Goal: Task Accomplishment & Management: Manage account settings

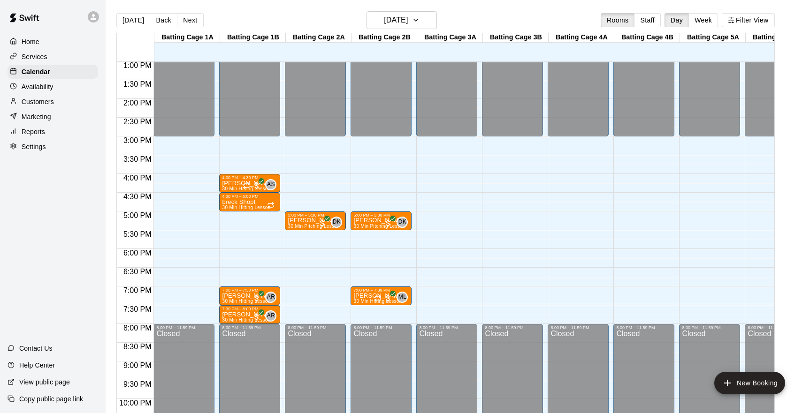
scroll to position [487, 0]
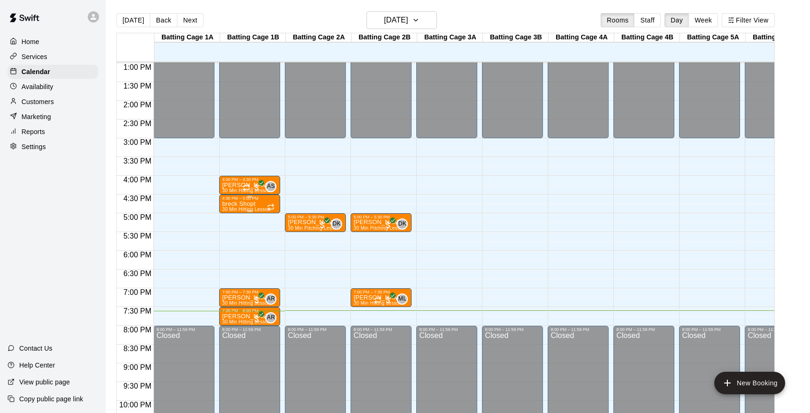
click at [258, 204] on div "breck Shopt 30 Min Hitting Lesson" at bounding box center [246, 407] width 48 height 413
click at [232, 252] on icon "delete" at bounding box center [232, 256] width 7 height 8
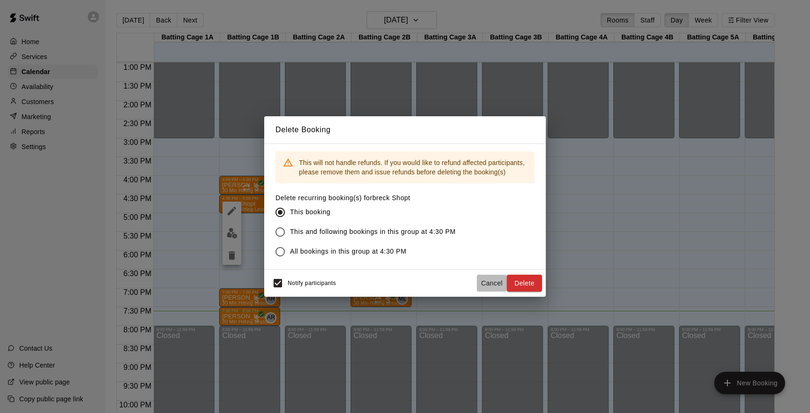
click at [487, 281] on button "Cancel" at bounding box center [492, 283] width 30 height 17
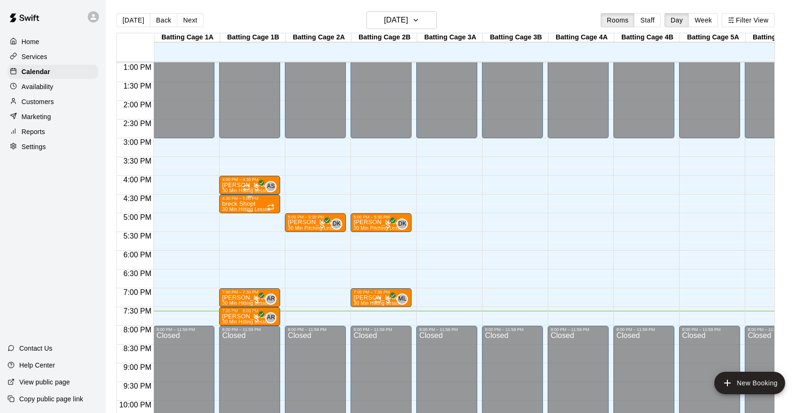
click at [266, 205] on div "breck Shopt 30 Min Hitting Lesson" at bounding box center [246, 407] width 48 height 413
click at [235, 236] on img "edit" at bounding box center [232, 233] width 11 height 11
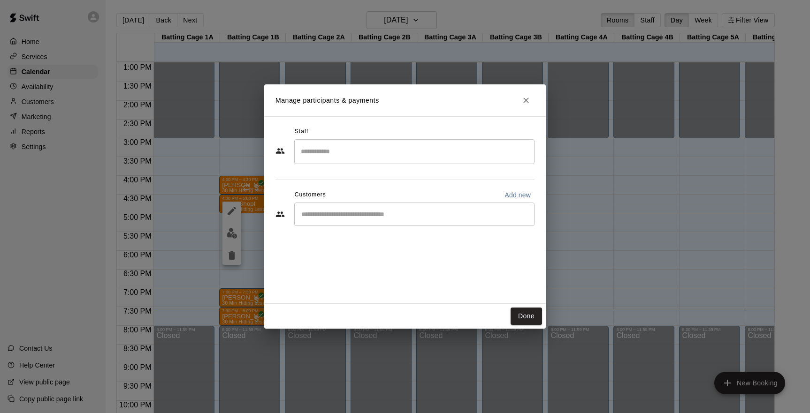
click at [305, 150] on input "Search staff" at bounding box center [414, 152] width 232 height 16
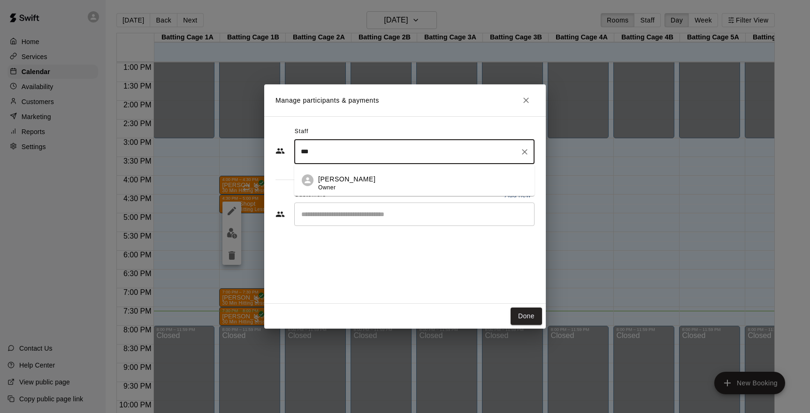
click at [322, 181] on p "[PERSON_NAME]" at bounding box center [346, 180] width 57 height 10
type input "***"
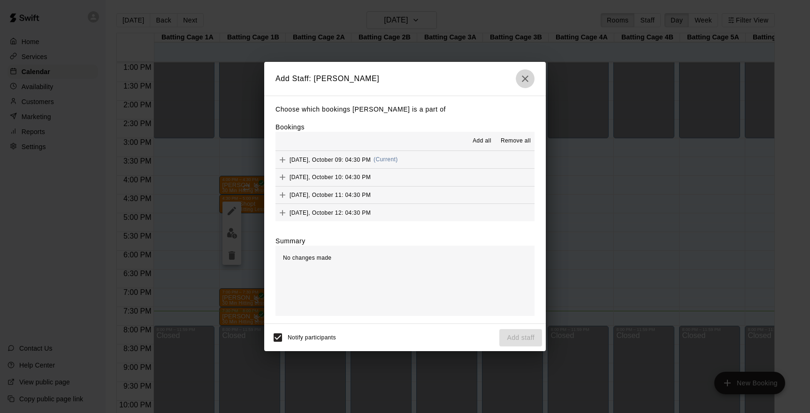
click at [524, 80] on icon "button" at bounding box center [525, 79] width 7 height 7
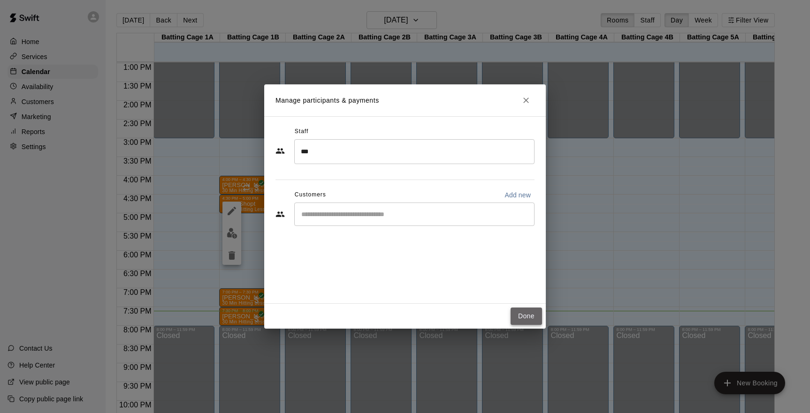
click at [520, 318] on button "Done" at bounding box center [526, 316] width 31 height 17
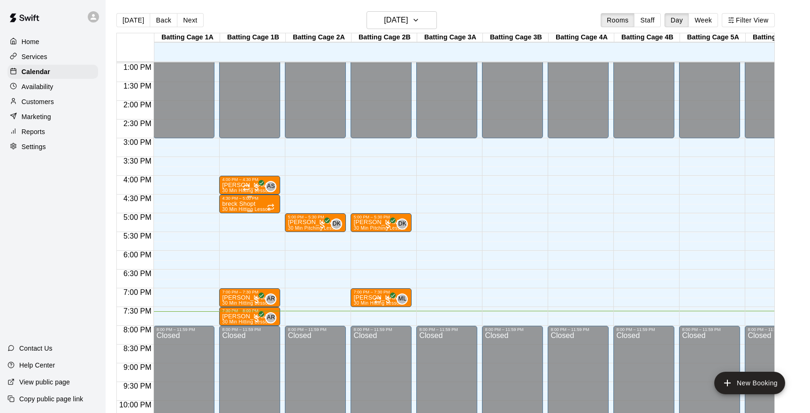
click at [231, 204] on p "breck Shopt" at bounding box center [246, 204] width 48 height 0
click at [34, 99] on div at bounding box center [405, 206] width 810 height 413
click at [34, 99] on p "Customers" at bounding box center [38, 101] width 32 height 9
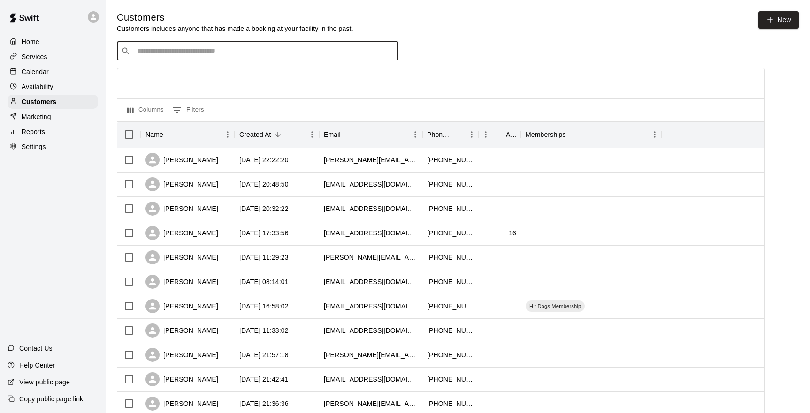
click at [168, 53] on input "Search customers by name or email" at bounding box center [264, 50] width 260 height 9
type input "*****"
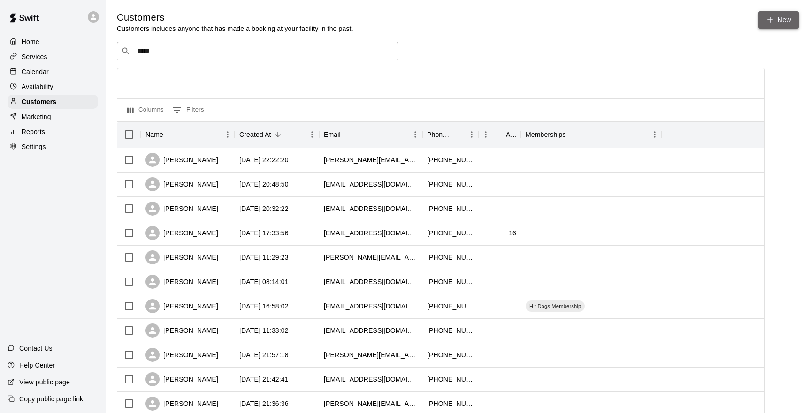
click at [767, 23] on icon at bounding box center [770, 19] width 8 height 8
select select "**"
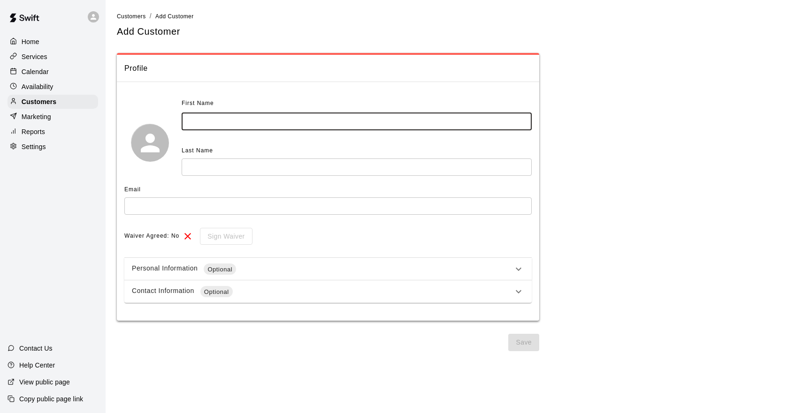
click at [189, 129] on input "text" at bounding box center [357, 121] width 350 height 17
type input "*****"
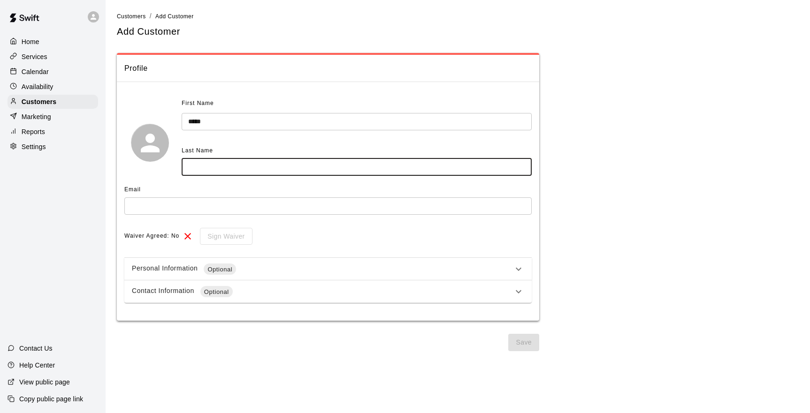
click at [194, 168] on input "text" at bounding box center [357, 167] width 350 height 17
type input "******"
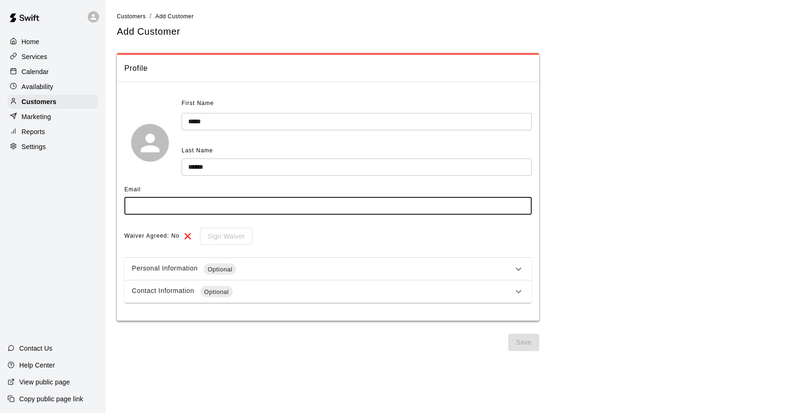
click at [153, 206] on input "text" at bounding box center [327, 206] width 407 height 17
click at [146, 201] on input "text" at bounding box center [327, 206] width 407 height 17
type input "**********"
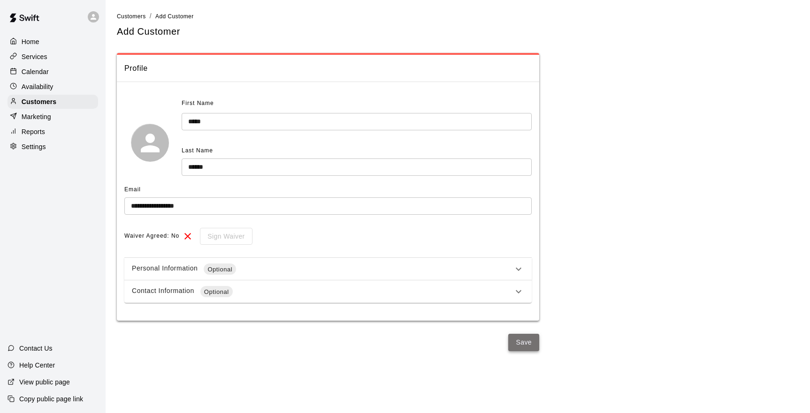
click at [531, 344] on button "Save" at bounding box center [523, 342] width 31 height 17
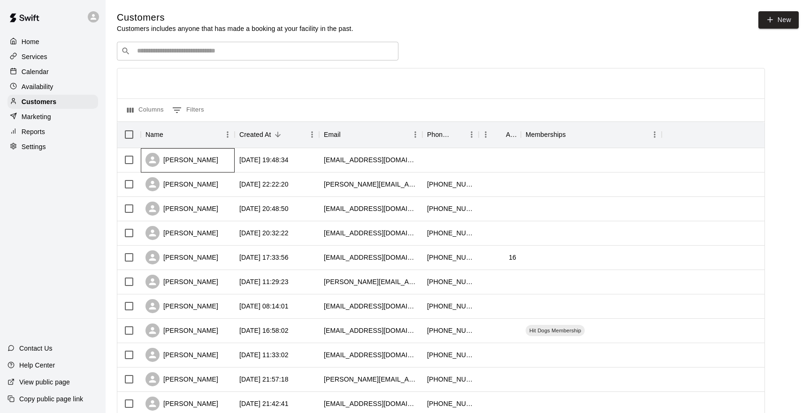
click at [183, 160] on div "[PERSON_NAME]" at bounding box center [181, 160] width 73 height 14
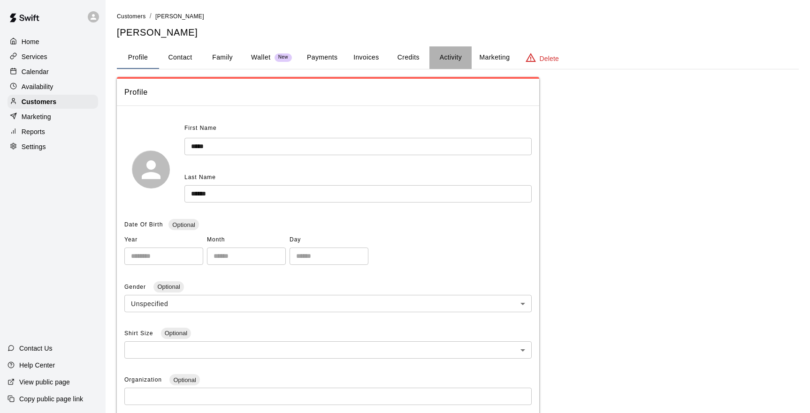
click at [455, 59] on button "Activity" at bounding box center [450, 57] width 42 height 23
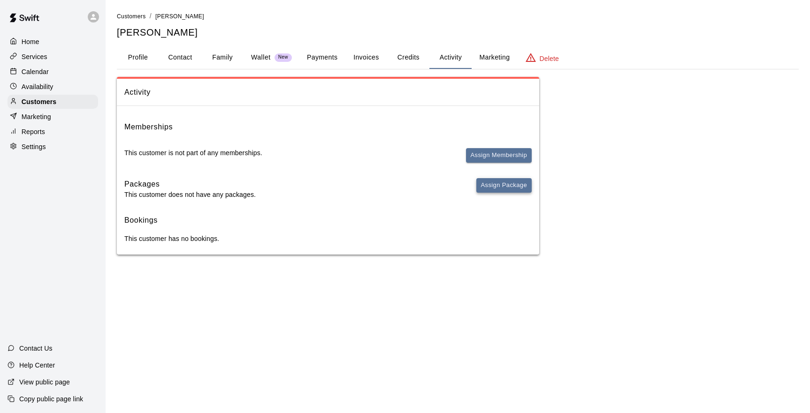
click at [492, 189] on button "Assign Package" at bounding box center [503, 185] width 55 height 15
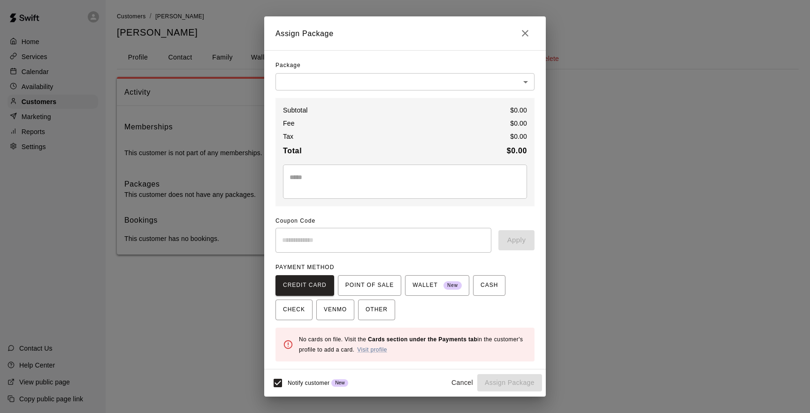
click at [305, 79] on body "Home Services Calendar Availability Customers Marketing Reports Settings Contac…" at bounding box center [405, 137] width 810 height 274
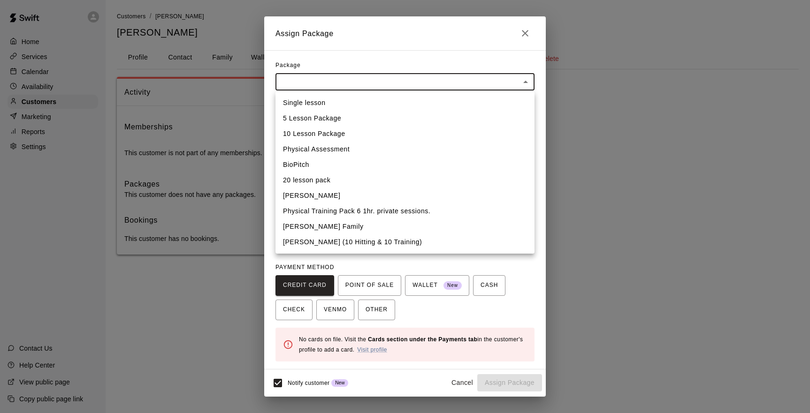
click at [291, 134] on li "10 Lesson Package" at bounding box center [404, 133] width 259 height 15
type input "**********"
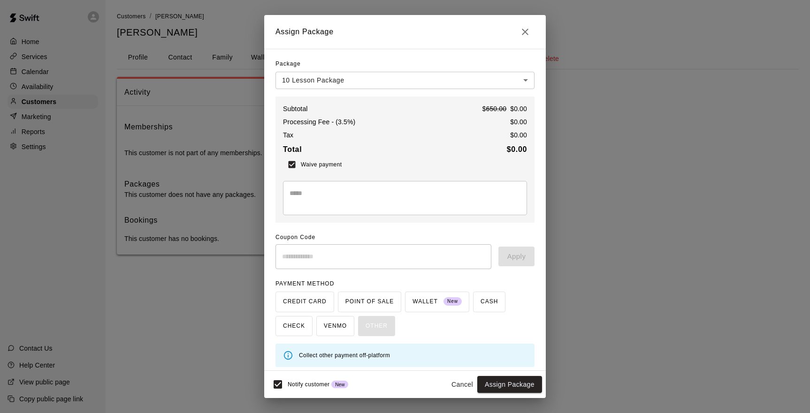
click at [380, 328] on div "CREDIT CARD POINT OF SALE WALLET New CASH CHECK VENMO OTHER" at bounding box center [404, 314] width 259 height 45
click at [341, 328] on div "CREDIT CARD POINT OF SALE WALLET New CASH CHECK VENMO OTHER" at bounding box center [404, 314] width 259 height 45
click at [392, 329] on div "CREDIT CARD POINT OF SALE WALLET New CASH CHECK VENMO OTHER" at bounding box center [404, 314] width 259 height 45
click at [503, 385] on button "Assign Package" at bounding box center [509, 384] width 65 height 17
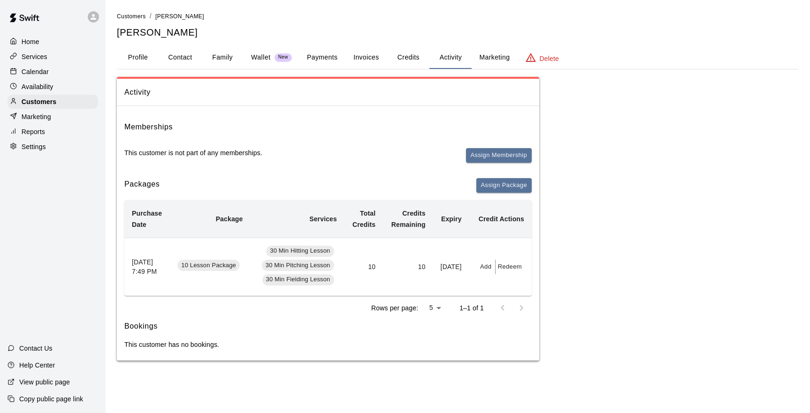
click at [503, 267] on button "Redeem" at bounding box center [510, 267] width 29 height 15
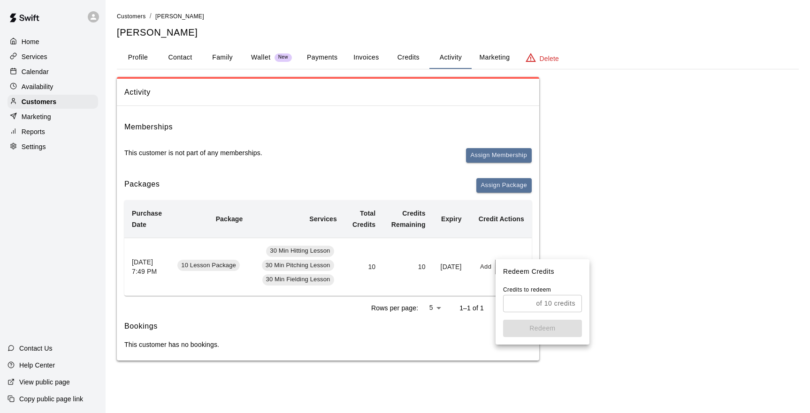
click at [560, 307] on p "of 10 credits" at bounding box center [555, 304] width 39 height 10
click at [577, 306] on div "of 10 credits ​" at bounding box center [542, 303] width 79 height 17
type input "*"
click at [538, 334] on button "Redeem" at bounding box center [542, 328] width 79 height 17
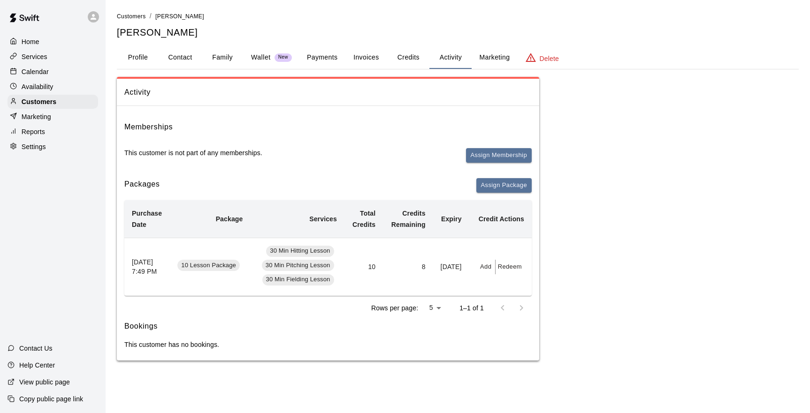
click at [267, 35] on h5 "[PERSON_NAME]" at bounding box center [458, 32] width 682 height 13
click at [605, 216] on div "Activity Memberships This customer is not part of any memberships. Assign Membe…" at bounding box center [458, 219] width 682 height 284
click at [43, 69] on p "Calendar" at bounding box center [35, 71] width 27 height 9
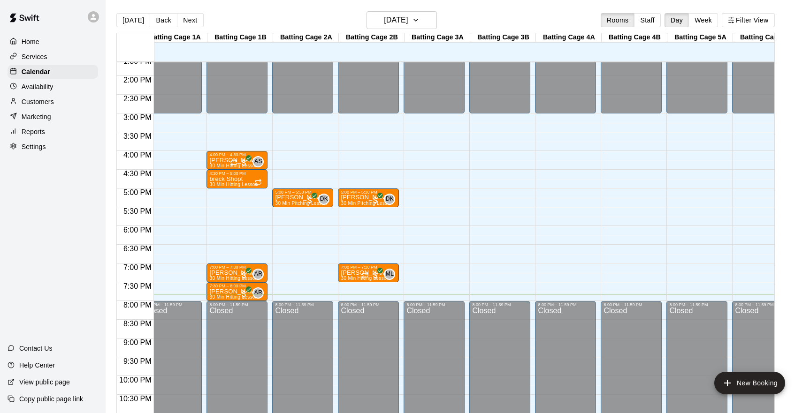
scroll to position [511, 15]
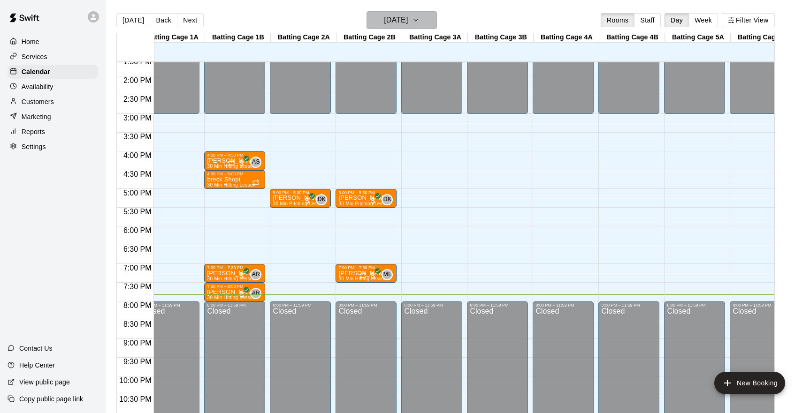
click at [419, 22] on icon "button" at bounding box center [416, 20] width 8 height 11
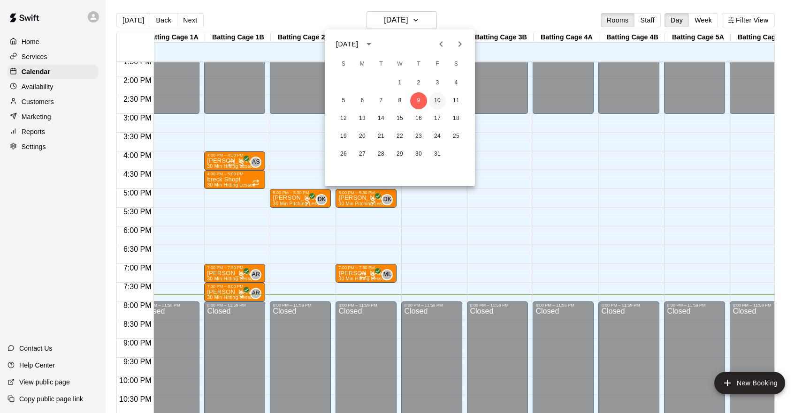
click at [440, 99] on button "10" at bounding box center [437, 100] width 17 height 17
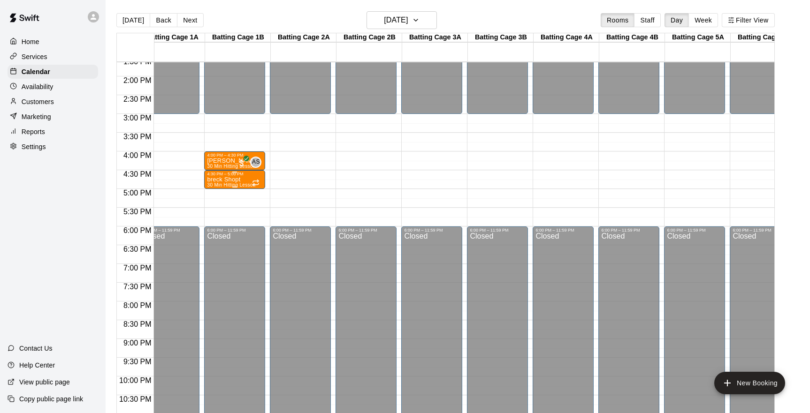
click at [244, 178] on div "breck Shopt 30 Min Hitting Lesson" at bounding box center [231, 382] width 48 height 413
click at [216, 227] on icon "delete" at bounding box center [216, 231] width 11 height 11
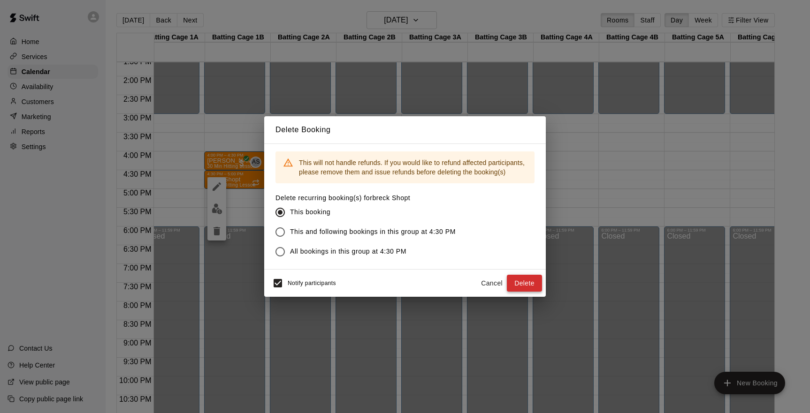
click at [526, 283] on button "Delete" at bounding box center [524, 283] width 35 height 17
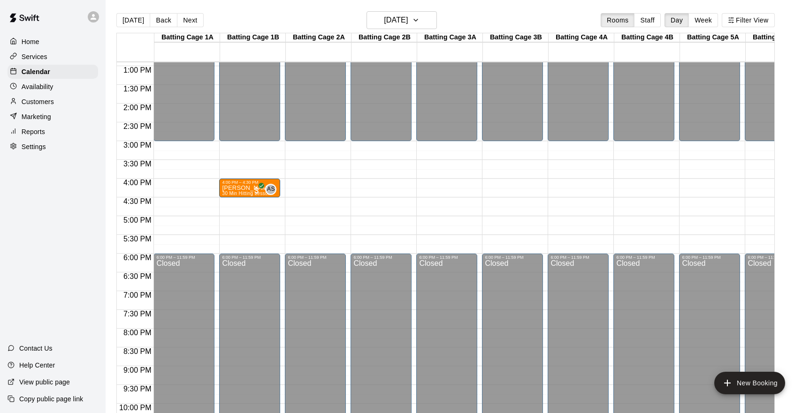
scroll to position [485, 0]
click at [228, 209] on div "12:00 AM – 3:00 PM Closed 4:00 PM – 4:30 PM [PERSON_NAME] 30 Min Hitting Lesson…" at bounding box center [249, 28] width 61 height 901
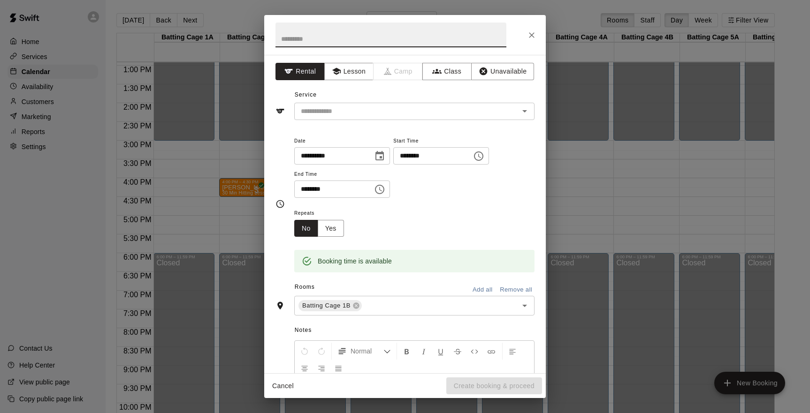
click at [297, 38] on input "text" at bounding box center [390, 35] width 231 height 25
click at [348, 68] on button "Lesson" at bounding box center [348, 71] width 49 height 17
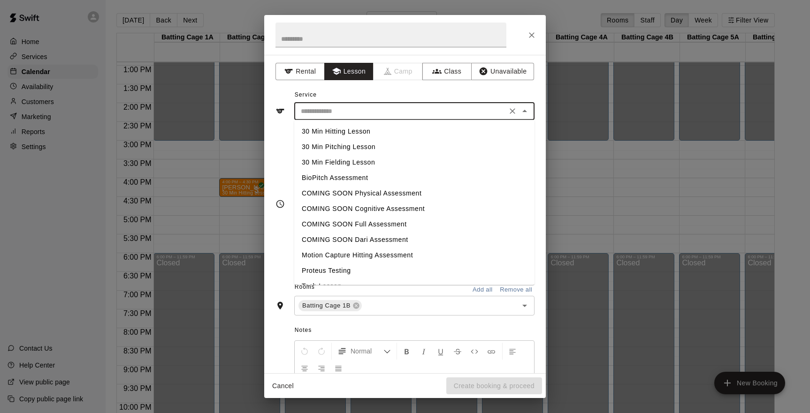
click at [350, 112] on input "text" at bounding box center [400, 112] width 207 height 12
click at [335, 133] on li "30 Min Hitting Lesson" at bounding box center [414, 131] width 240 height 15
type input "**********"
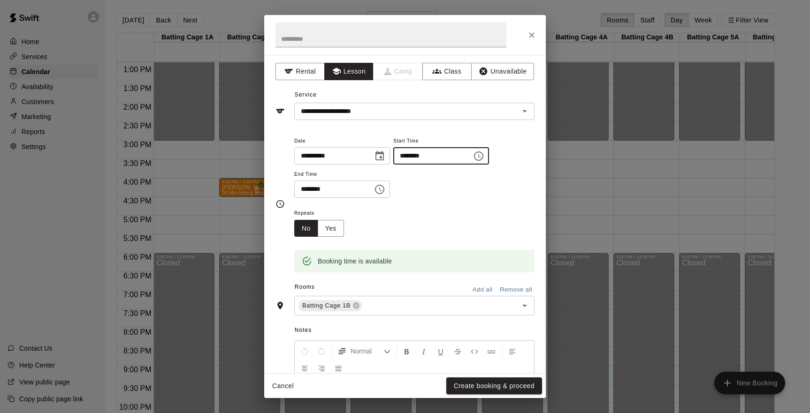
click at [436, 157] on input "********" at bounding box center [429, 155] width 72 height 17
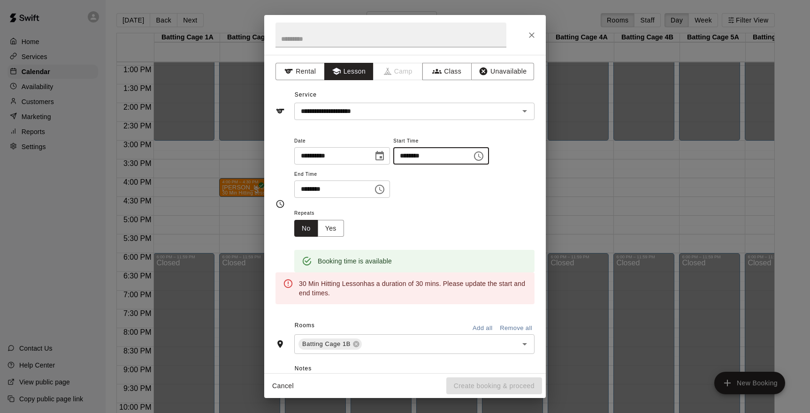
type input "********"
click at [318, 189] on input "********" at bounding box center [330, 189] width 72 height 17
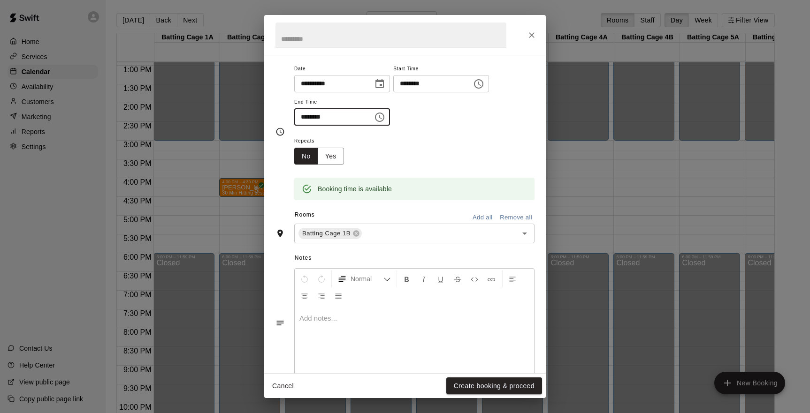
scroll to position [75, 0]
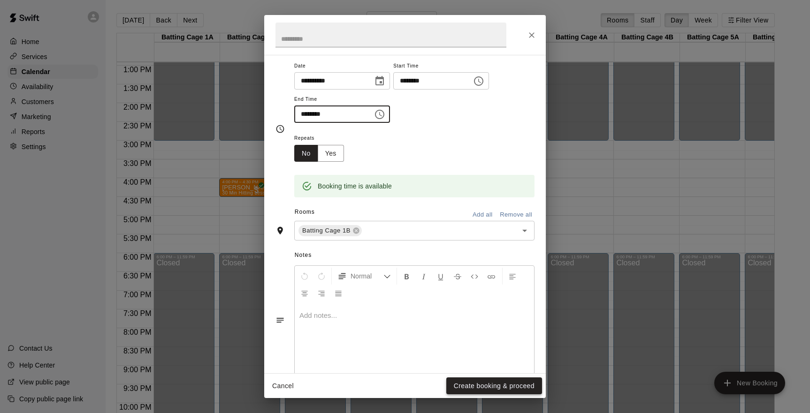
type input "********"
click at [476, 383] on button "Create booking & proceed" at bounding box center [494, 386] width 96 height 17
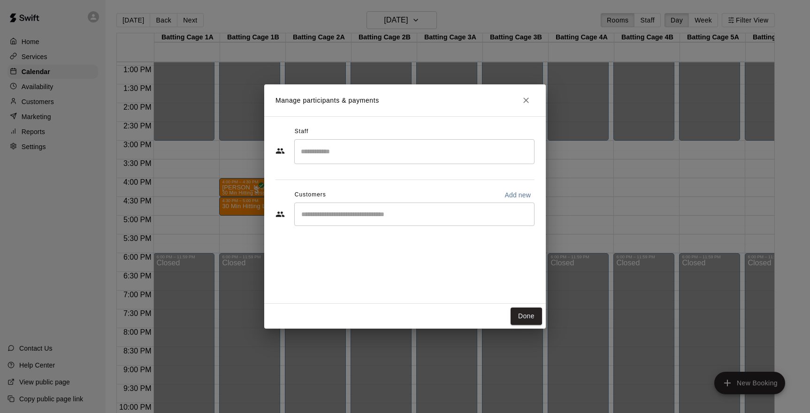
click at [320, 157] on input "Search staff" at bounding box center [414, 152] width 232 height 16
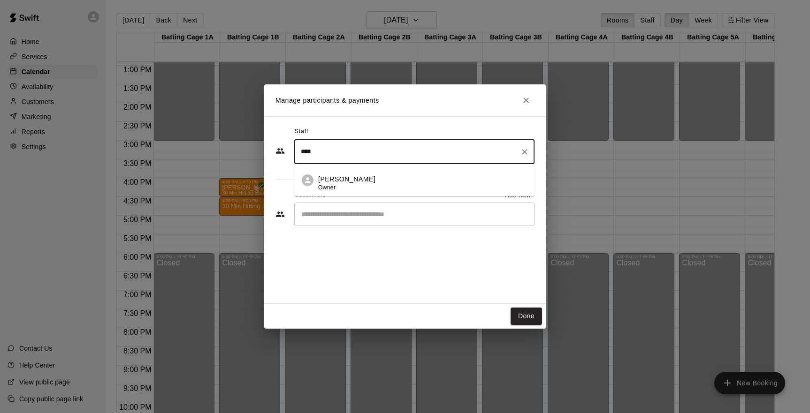
click at [337, 181] on p "[PERSON_NAME]" at bounding box center [346, 180] width 57 height 10
type input "****"
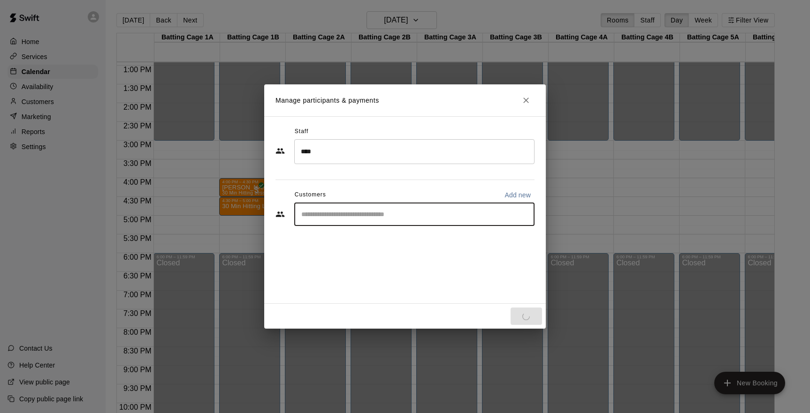
click at [314, 218] on input "Start typing to search customers..." at bounding box center [414, 214] width 232 height 9
type input "***"
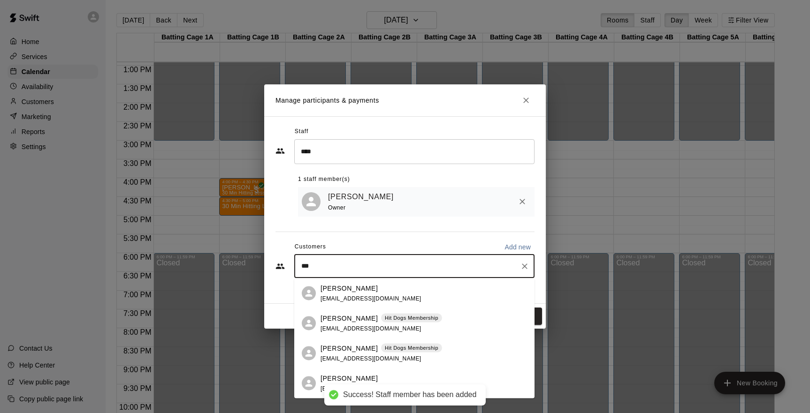
click at [341, 297] on span "[EMAIL_ADDRESS][DOMAIN_NAME]" at bounding box center [370, 298] width 101 height 7
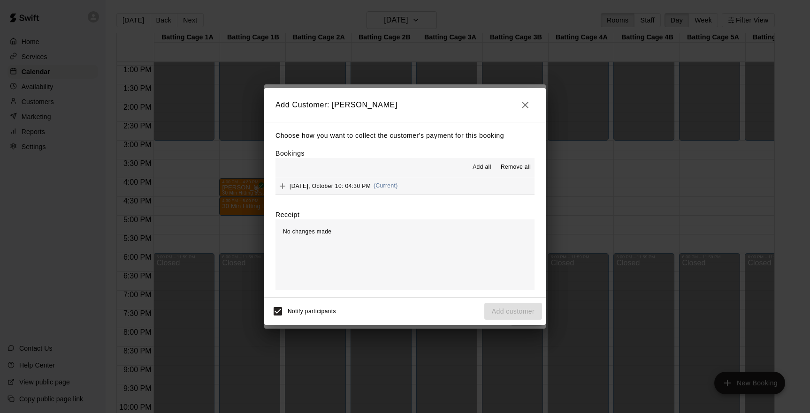
click at [321, 188] on span "[DATE], October 10: 04:30 PM" at bounding box center [330, 186] width 81 height 7
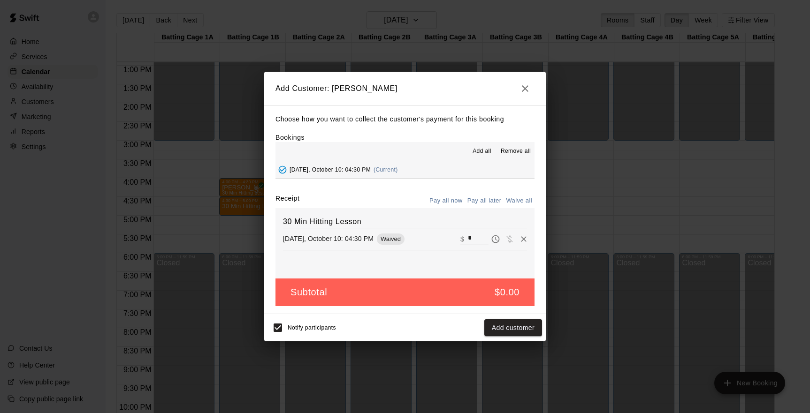
click at [471, 238] on input "*" at bounding box center [478, 239] width 21 height 12
type input "**"
click at [519, 327] on button "Checkout" at bounding box center [520, 328] width 44 height 17
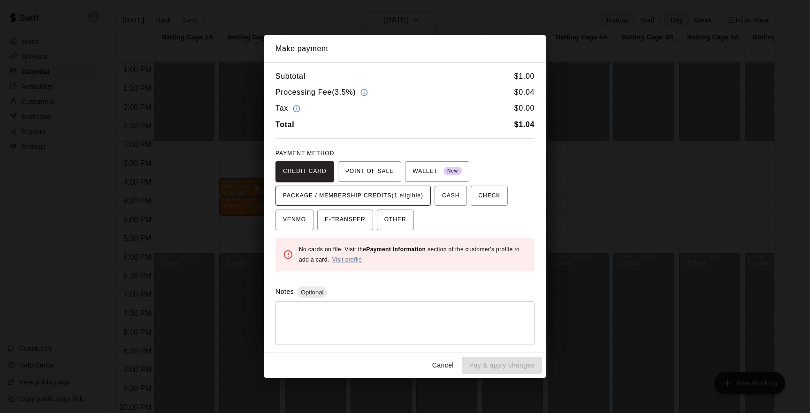
click at [385, 196] on span "PACKAGE / MEMBERSHIP CREDITS (1 eligible)" at bounding box center [353, 196] width 140 height 15
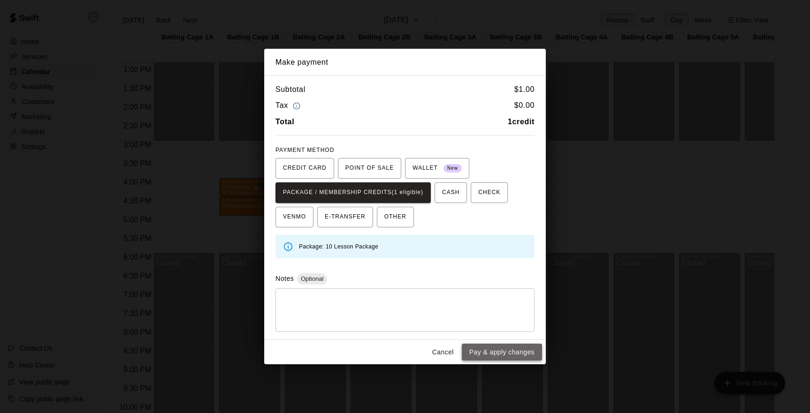
click at [483, 349] on button "Pay & apply changes" at bounding box center [502, 352] width 80 height 17
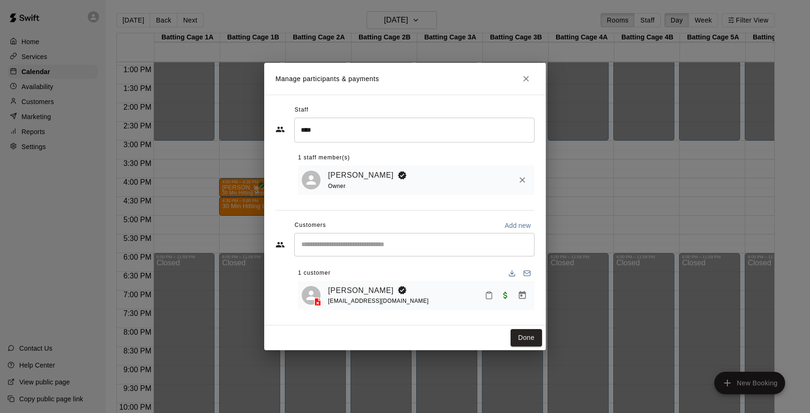
click at [397, 294] on icon "Booking Owner" at bounding box center [401, 290] width 9 height 9
click at [519, 295] on icon "Manage bookings & payment" at bounding box center [522, 295] width 7 height 8
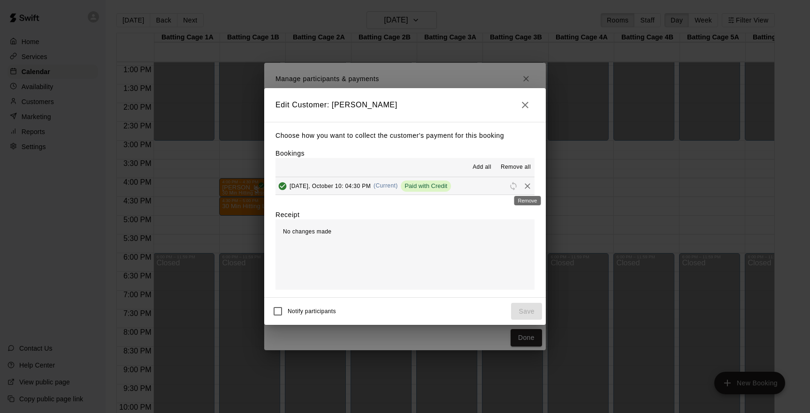
click at [530, 185] on icon "Remove" at bounding box center [527, 186] width 9 height 9
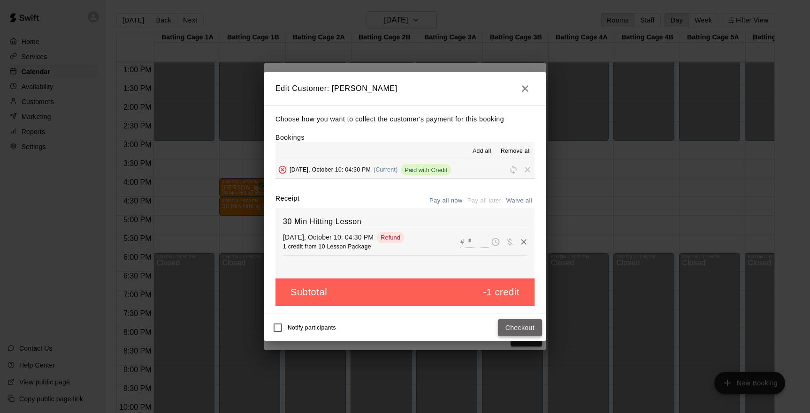
click at [511, 323] on button "Checkout" at bounding box center [520, 328] width 44 height 17
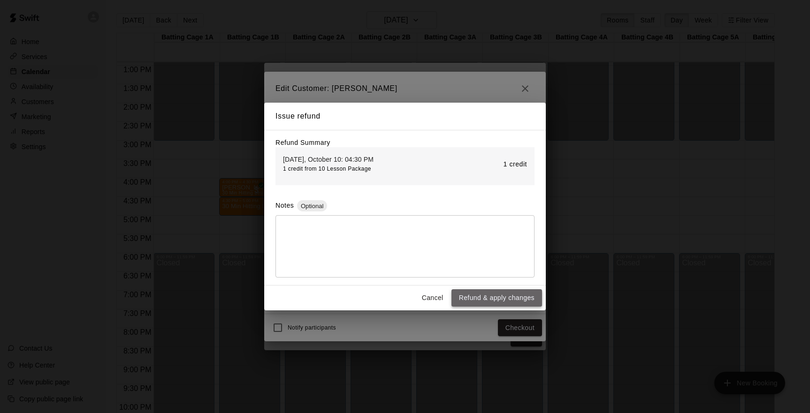
click at [502, 295] on button "Refund & apply changes" at bounding box center [496, 298] width 91 height 17
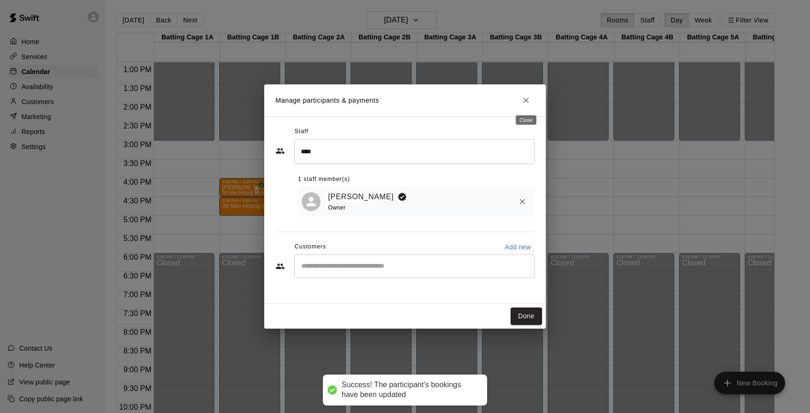
click at [528, 97] on icon "Close" at bounding box center [525, 100] width 9 height 9
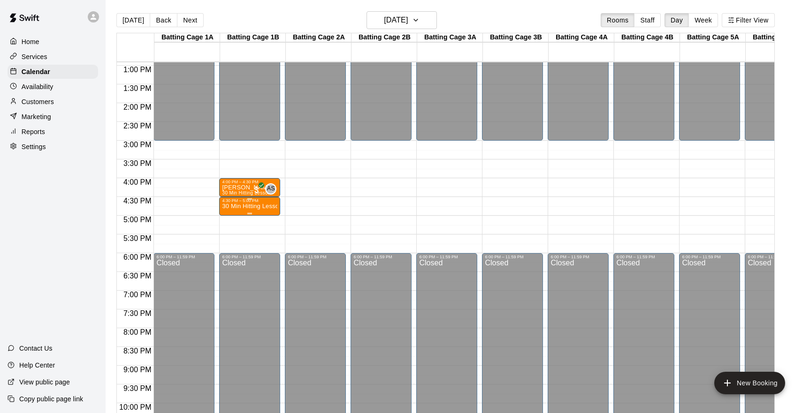
click at [239, 206] on p "30 Min Hitting Lesson" at bounding box center [249, 206] width 55 height 0
click at [229, 241] on img "edit" at bounding box center [232, 238] width 11 height 11
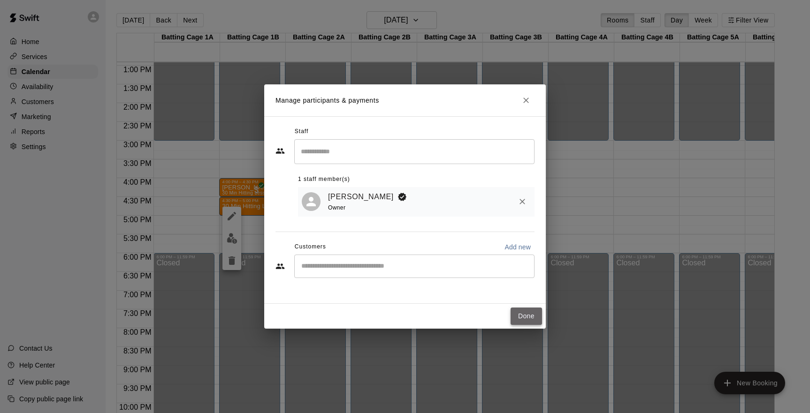
click at [527, 313] on button "Done" at bounding box center [526, 316] width 31 height 17
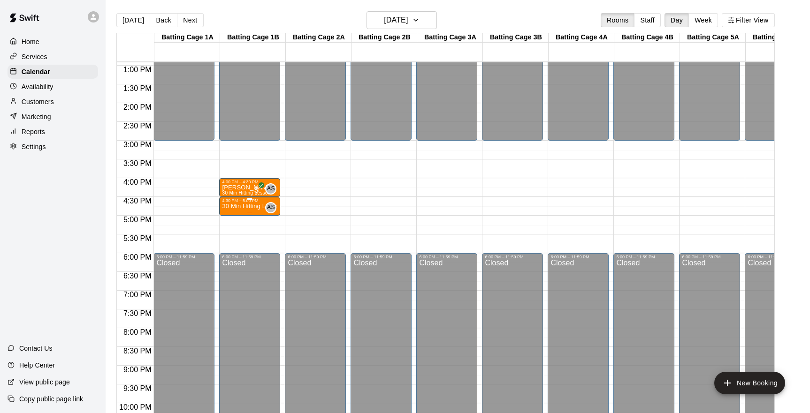
click at [263, 208] on div "AS 0" at bounding box center [268, 207] width 15 height 11
click at [272, 252] on icon "delete" at bounding box center [271, 256] width 7 height 8
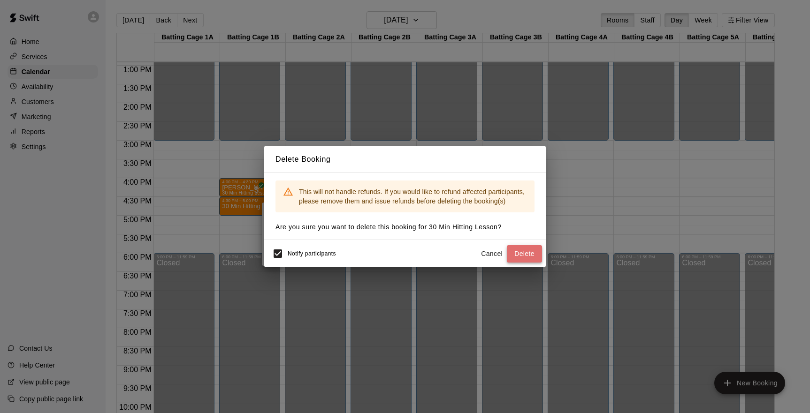
click at [522, 258] on button "Delete" at bounding box center [524, 253] width 35 height 17
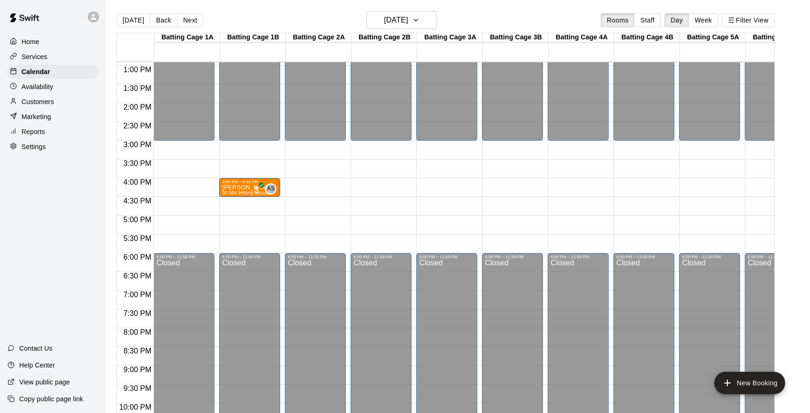
click at [246, 208] on div "12:00 AM – 3:00 PM Closed 4:00 PM – 4:30 PM [PERSON_NAME] 30 Min Hitting Lesson…" at bounding box center [249, 28] width 61 height 901
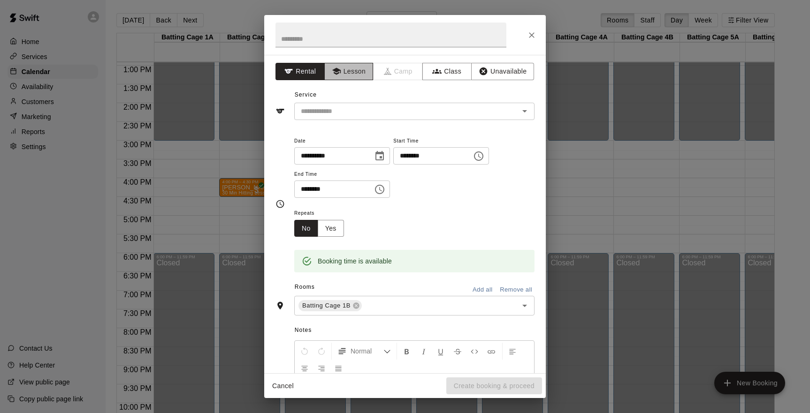
click at [353, 72] on button "Lesson" at bounding box center [348, 71] width 49 height 17
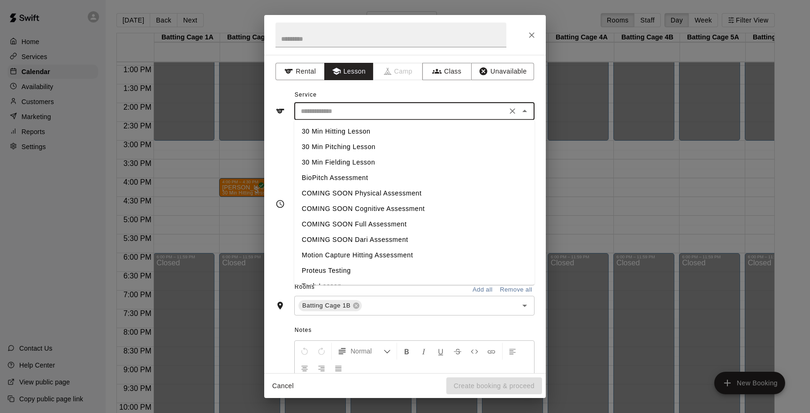
click at [327, 110] on input "text" at bounding box center [400, 112] width 207 height 12
click at [319, 129] on li "30 Min Hitting Lesson" at bounding box center [414, 131] width 240 height 15
type input "**********"
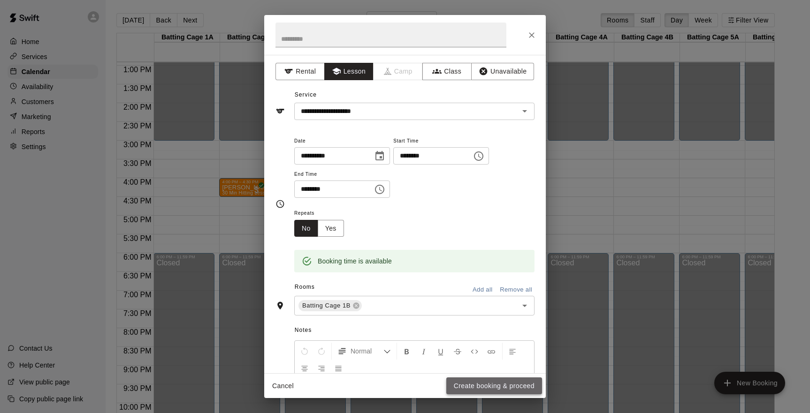
click at [486, 383] on button "Create booking & proceed" at bounding box center [494, 386] width 96 height 17
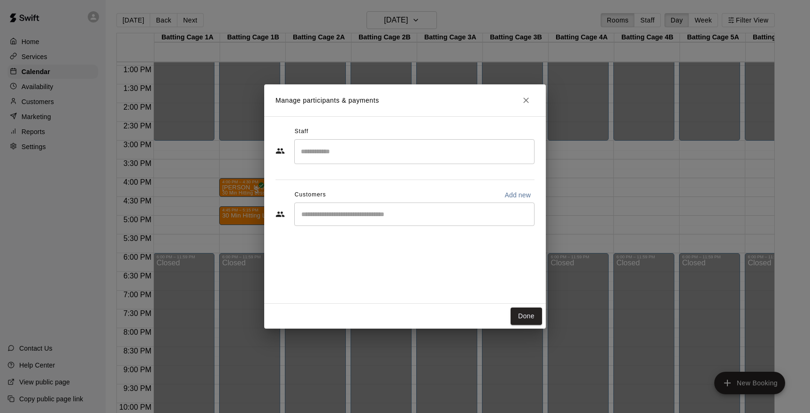
click at [339, 153] on input "Search staff" at bounding box center [414, 152] width 232 height 16
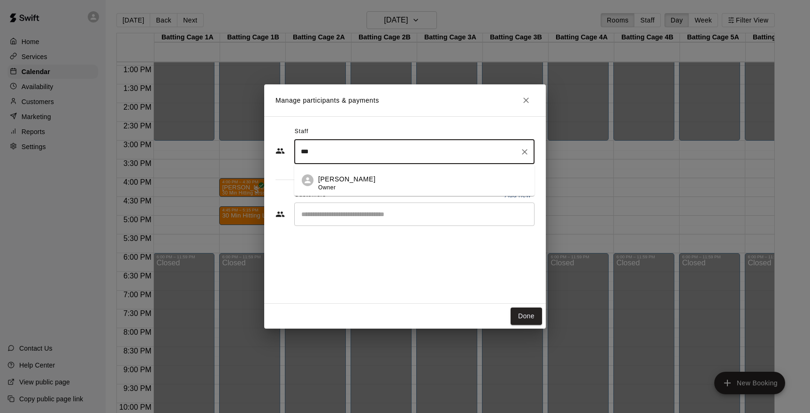
click at [335, 186] on span "Owner" at bounding box center [326, 187] width 17 height 7
type input "***"
click at [321, 217] on input "Start typing to search customers..." at bounding box center [414, 214] width 232 height 9
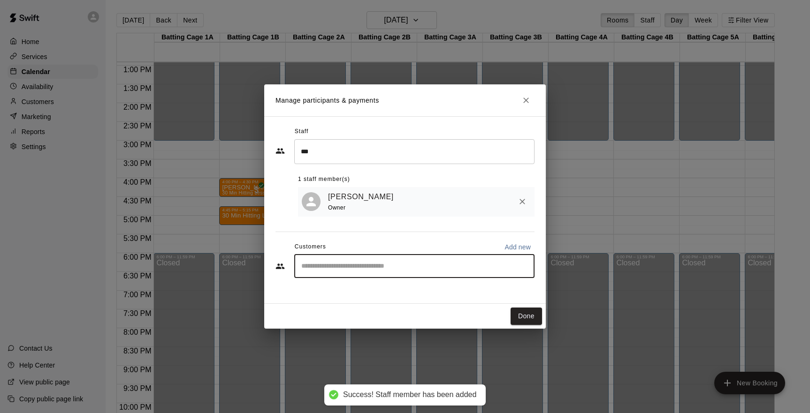
click at [308, 264] on input "Start typing to search customers..." at bounding box center [414, 266] width 232 height 9
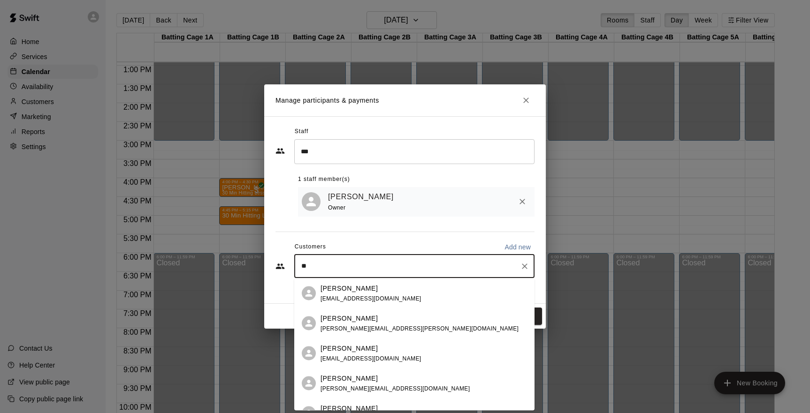
type input "*"
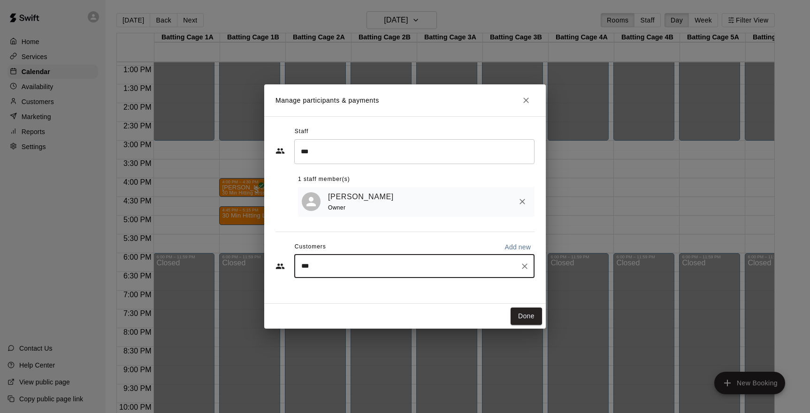
type input "****"
click at [322, 290] on p "[PERSON_NAME]" at bounding box center [348, 288] width 57 height 10
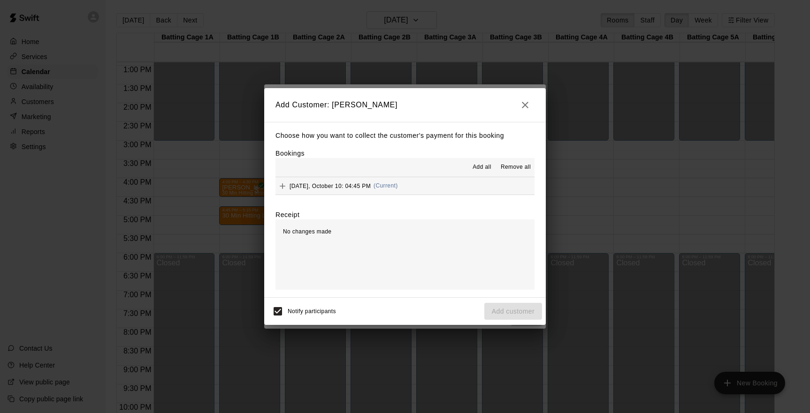
click at [319, 185] on span "[DATE], October 10: 04:45 PM" at bounding box center [330, 186] width 81 height 7
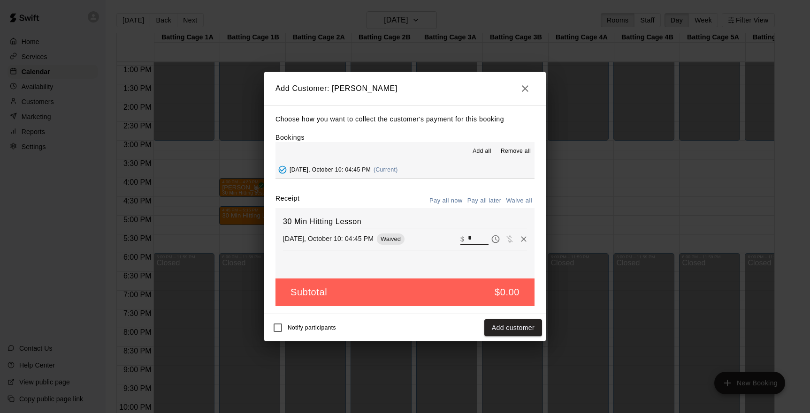
drag, startPoint x: 475, startPoint y: 237, endPoint x: 461, endPoint y: 237, distance: 14.1
click at [468, 237] on input "*" at bounding box center [478, 239] width 21 height 12
type input "*"
click at [519, 328] on button "Checkout" at bounding box center [520, 328] width 44 height 17
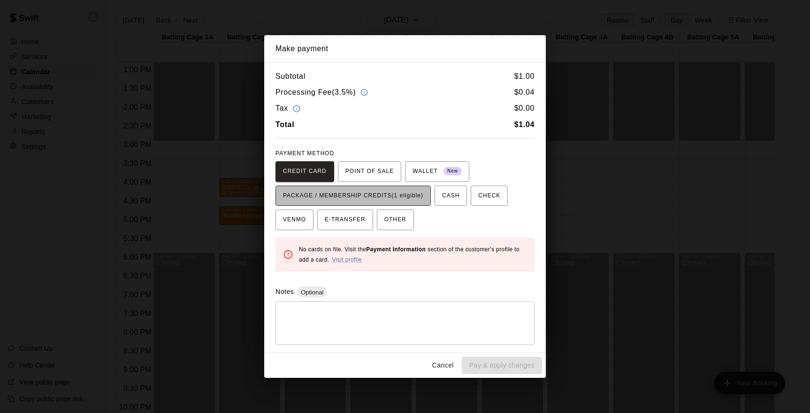
click at [378, 200] on span "PACKAGE / MEMBERSHIP CREDITS (1 eligible)" at bounding box center [353, 196] width 140 height 15
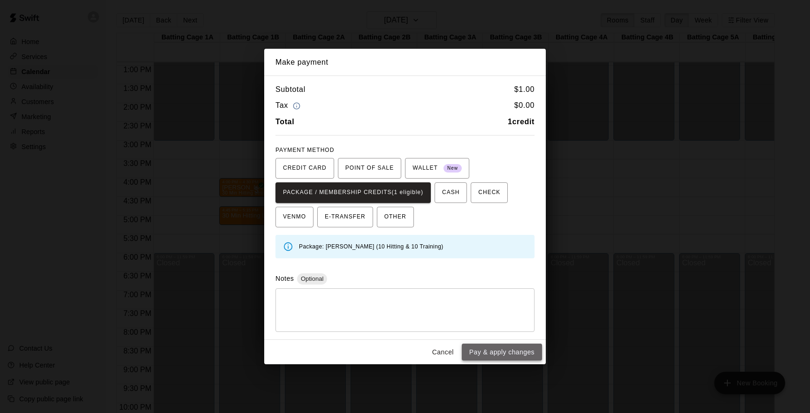
click at [478, 350] on button "Pay & apply changes" at bounding box center [502, 352] width 80 height 17
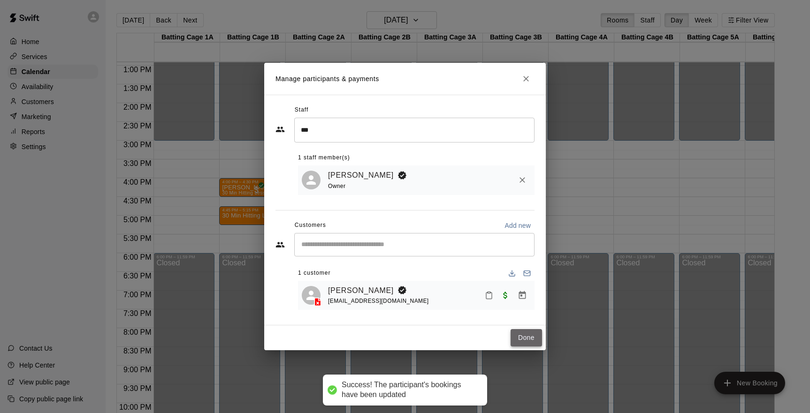
click at [522, 337] on button "Done" at bounding box center [526, 337] width 31 height 17
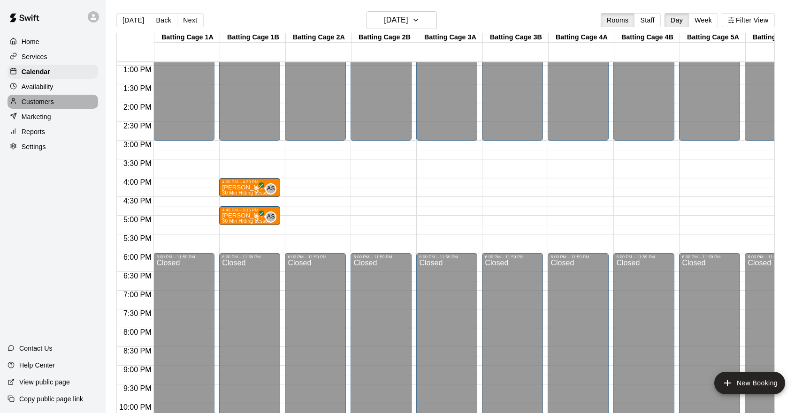
click at [49, 98] on p "Customers" at bounding box center [38, 101] width 32 height 9
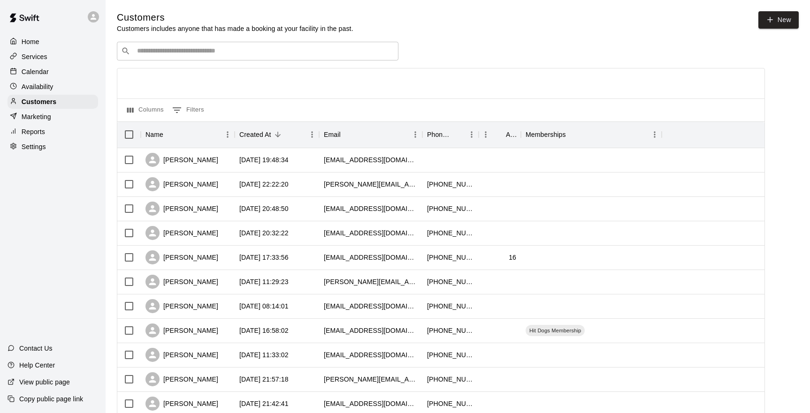
scroll to position [0, 0]
click at [256, 55] on input "Search customers by name or email" at bounding box center [264, 50] width 260 height 9
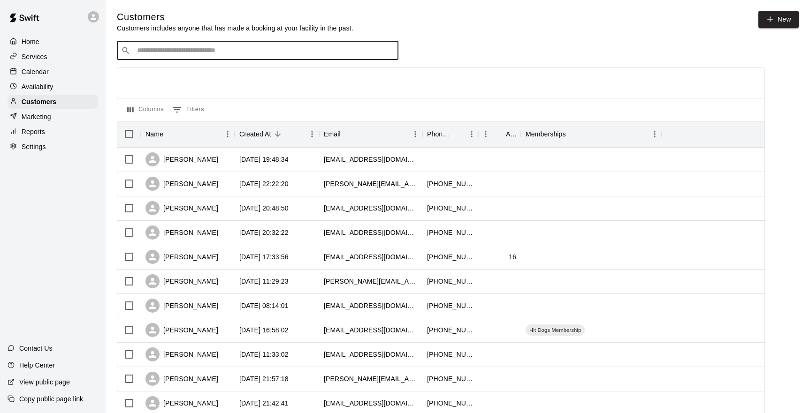
type input "*"
type input "***"
click at [191, 80] on span "[EMAIL_ADDRESS][DOMAIN_NAME]" at bounding box center [193, 80] width 101 height 7
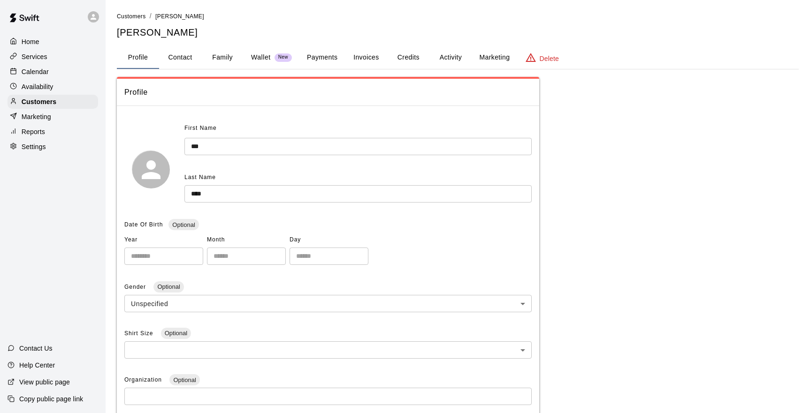
click at [222, 58] on button "Family" at bounding box center [222, 57] width 42 height 23
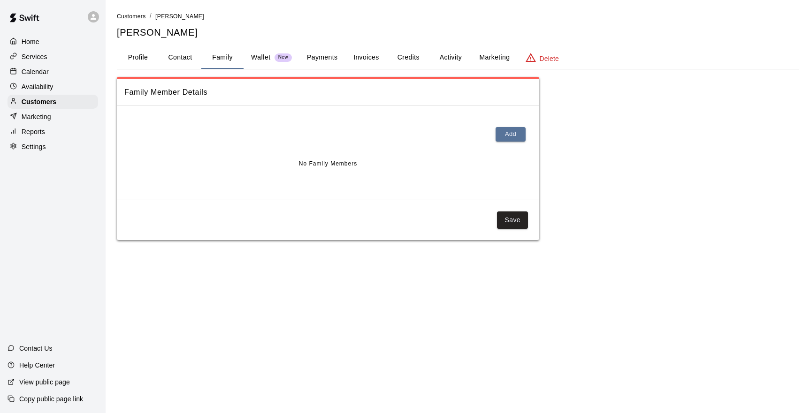
click at [426, 54] on button "Credits" at bounding box center [408, 57] width 42 height 23
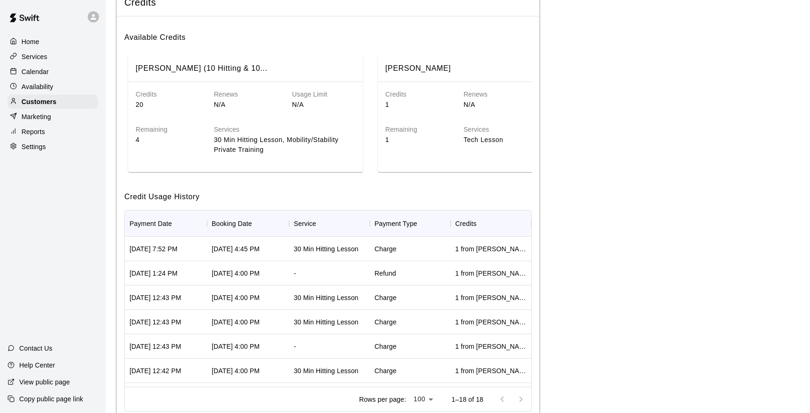
scroll to position [119, 0]
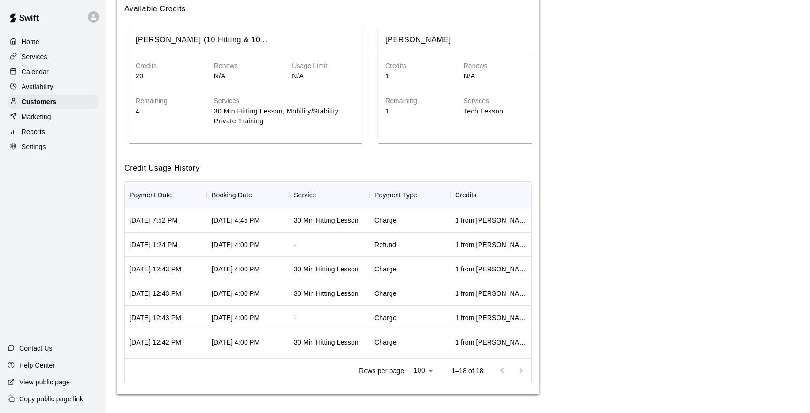
click at [31, 37] on div "Home" at bounding box center [53, 42] width 91 height 14
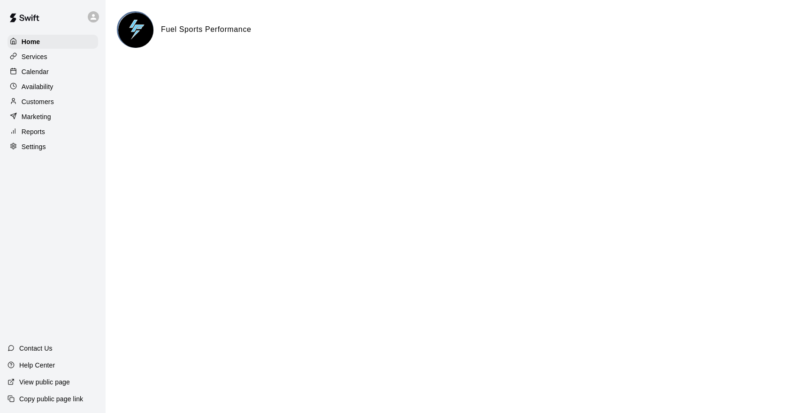
click at [31, 71] on p "Calendar" at bounding box center [35, 71] width 27 height 9
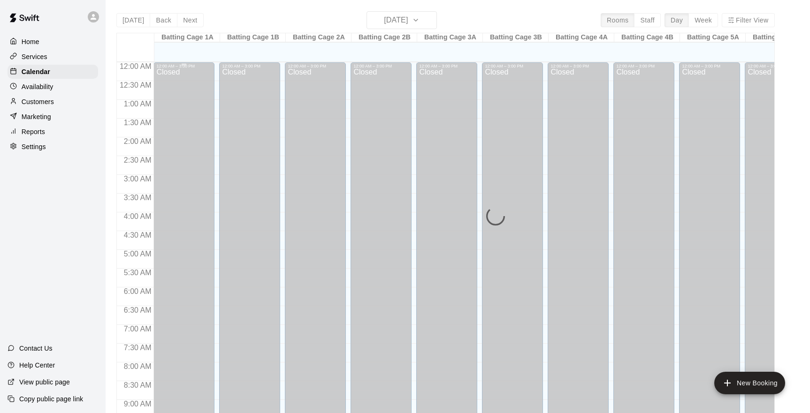
scroll to position [511, 0]
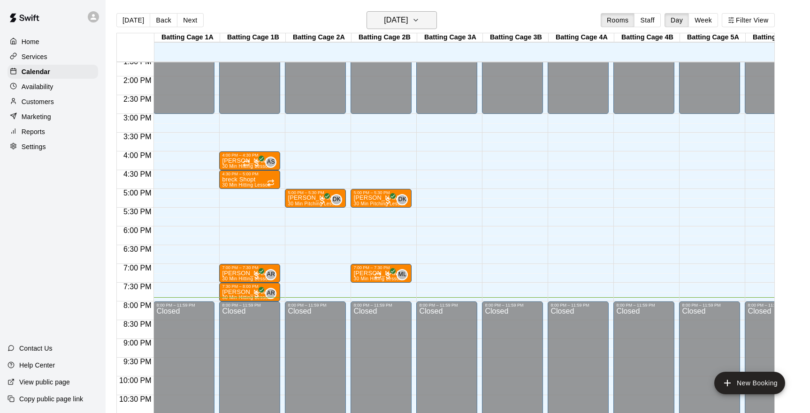
click at [419, 23] on icon "button" at bounding box center [416, 20] width 8 height 11
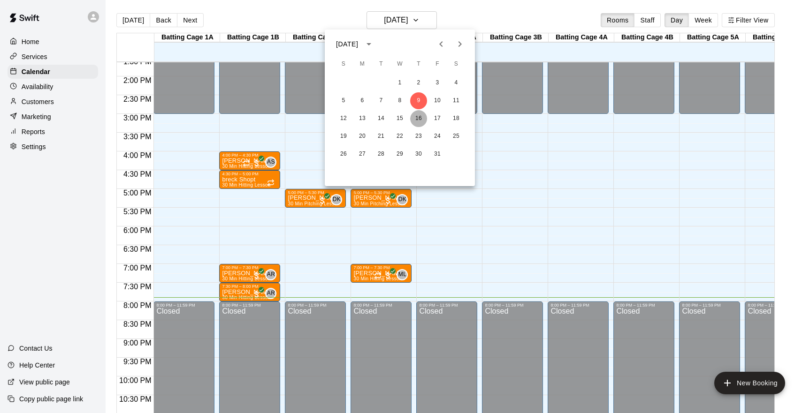
click at [418, 114] on button "16" at bounding box center [418, 118] width 17 height 17
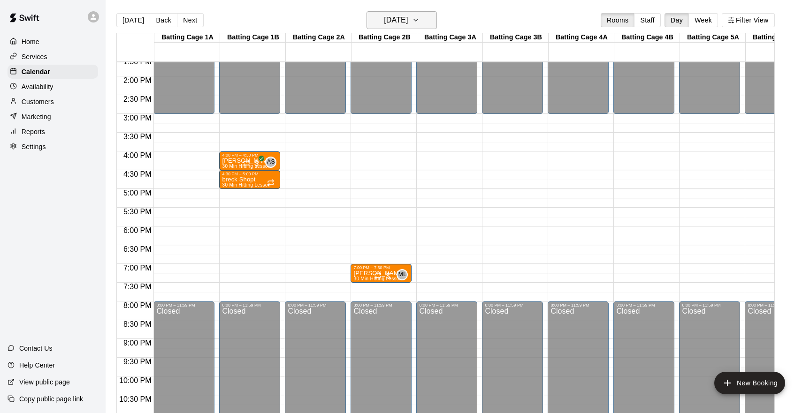
click at [419, 23] on icon "button" at bounding box center [416, 20] width 8 height 11
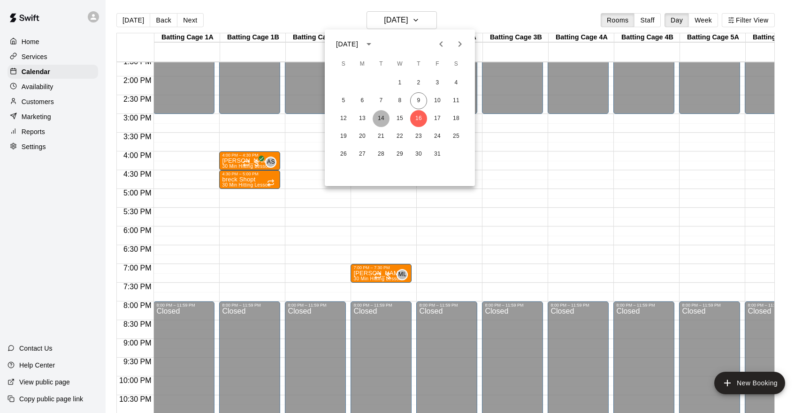
click at [381, 112] on button "14" at bounding box center [381, 118] width 17 height 17
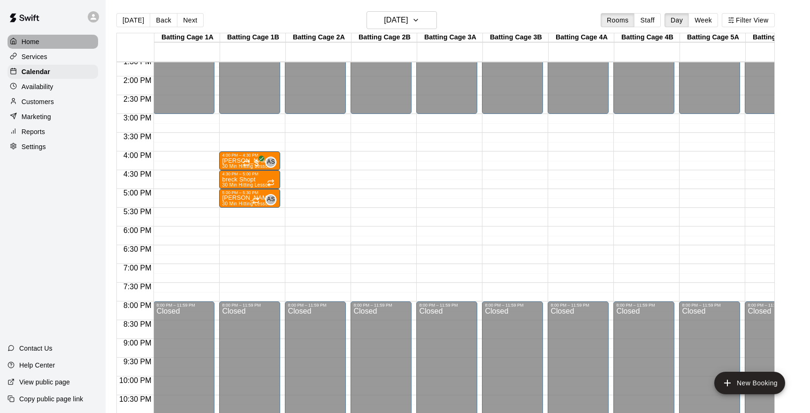
click at [42, 38] on div "Home" at bounding box center [53, 42] width 91 height 14
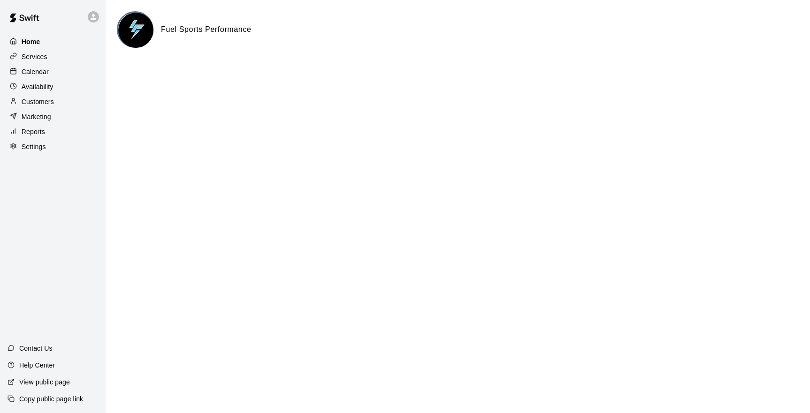
click at [33, 39] on p "Home" at bounding box center [31, 41] width 19 height 9
click at [32, 68] on p "Calendar" at bounding box center [35, 71] width 27 height 9
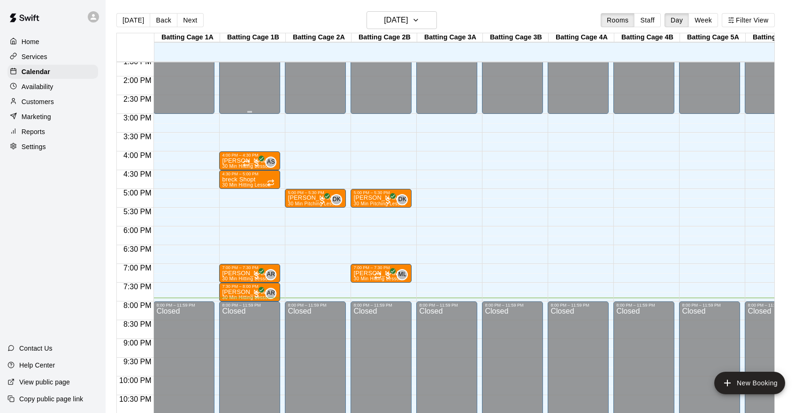
scroll to position [514, 0]
